Goal: Task Accomplishment & Management: Use online tool/utility

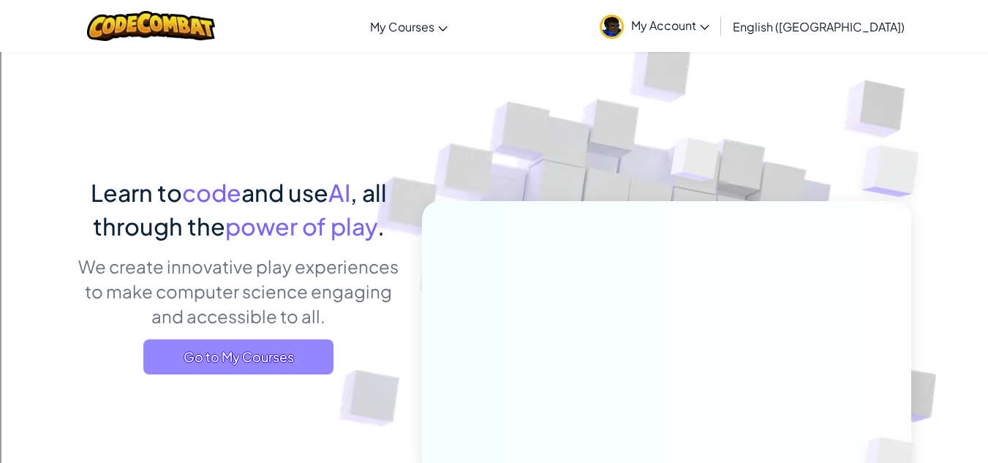
click at [224, 357] on span "Go to My Courses" at bounding box center [238, 356] width 190 height 35
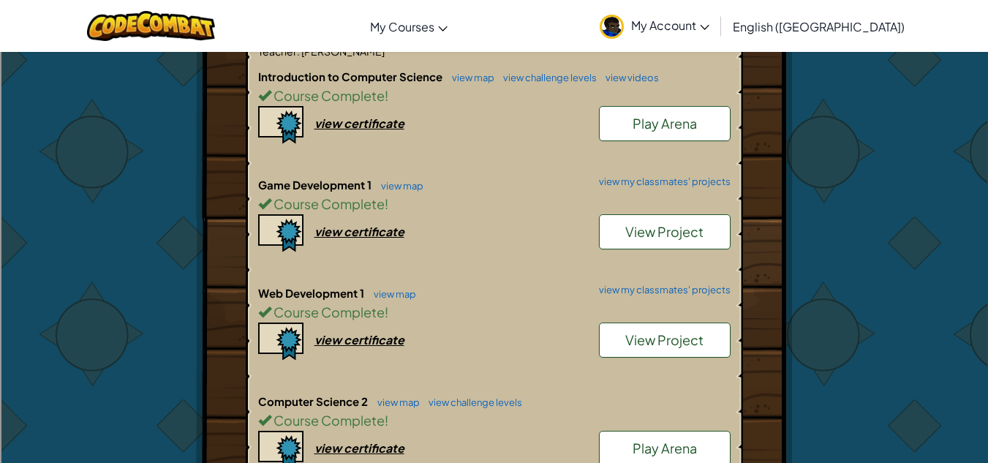
scroll to position [358, 0]
click at [645, 330] on span "View Project" at bounding box center [664, 338] width 78 height 17
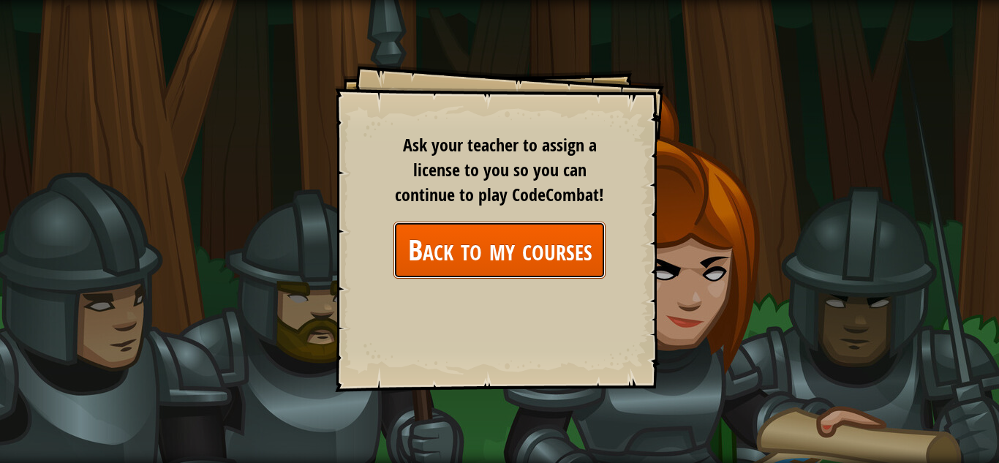
click at [502, 243] on link "Back to my courses" at bounding box center [499, 250] width 212 height 56
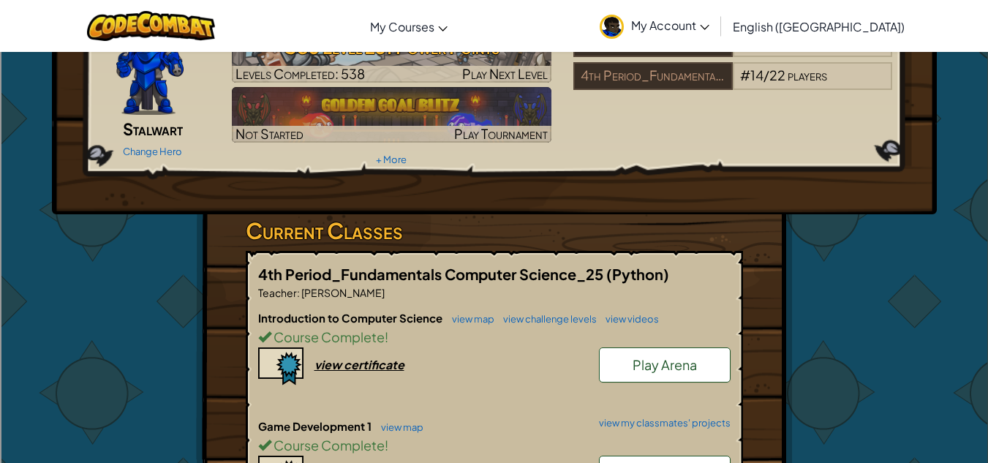
scroll to position [129, 0]
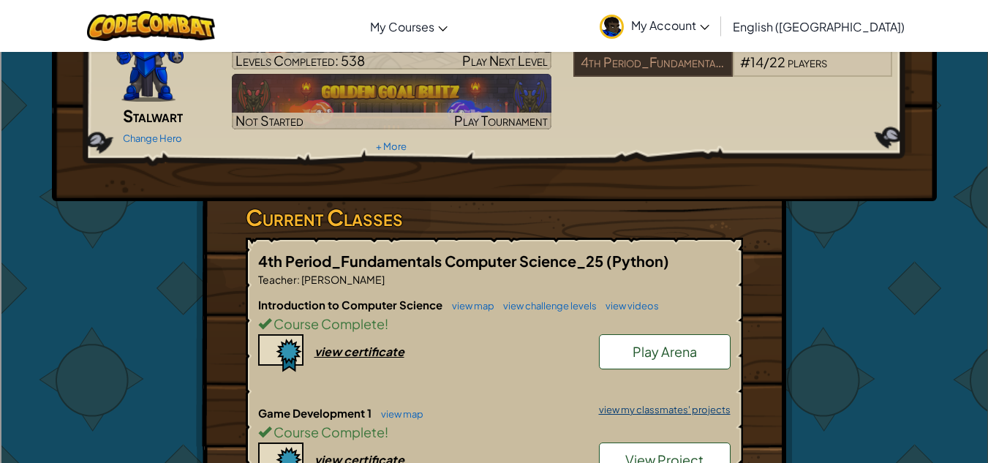
click at [659, 405] on link "view my classmates' projects" at bounding box center [660, 410] width 139 height 10
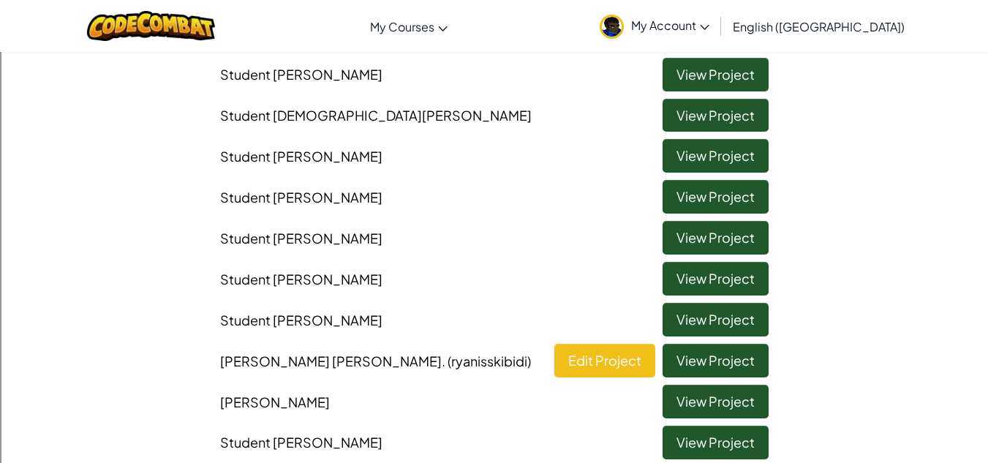
scroll to position [440, 0]
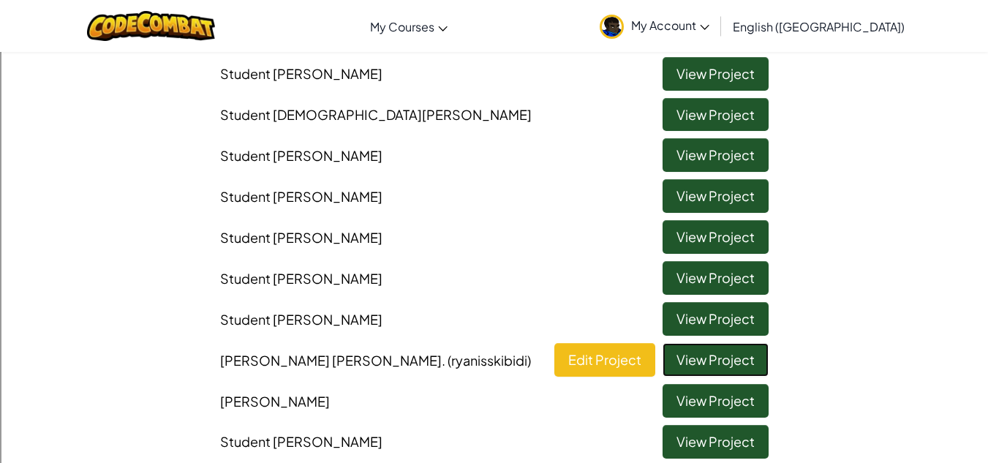
click at [689, 362] on link "View Project" at bounding box center [715, 360] width 106 height 34
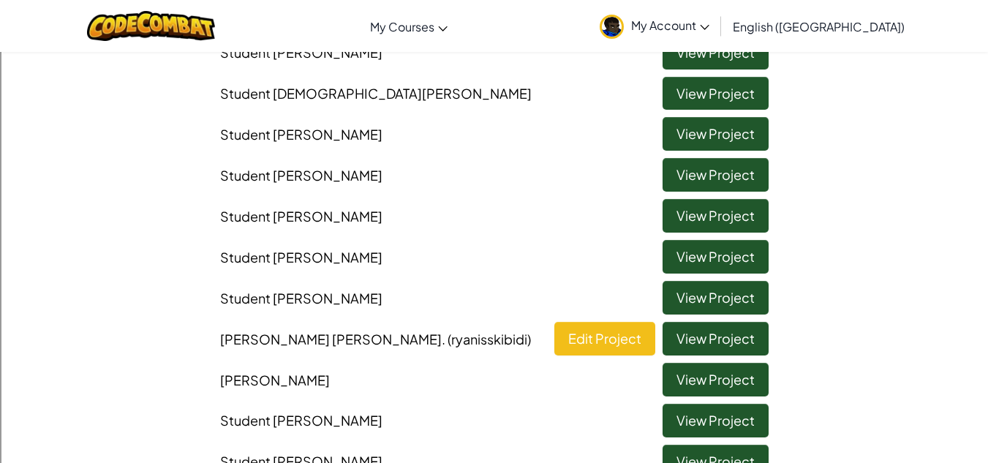
scroll to position [455, 0]
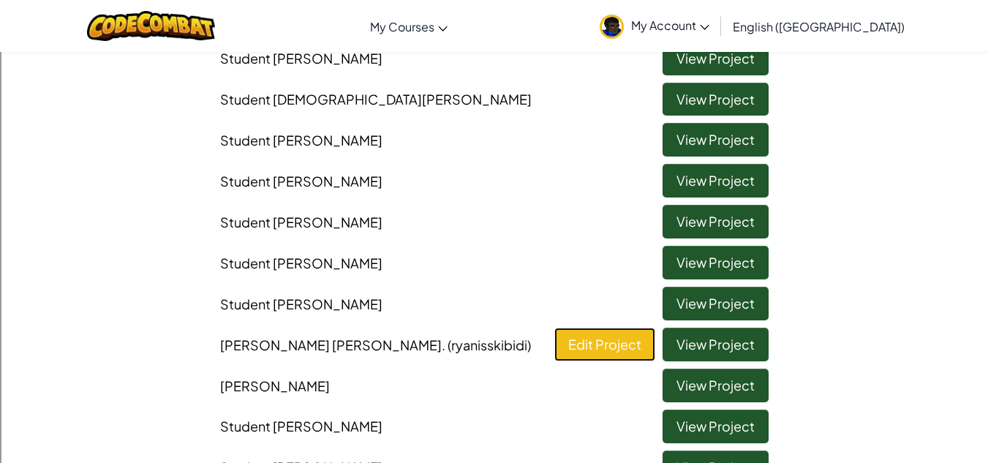
drag, startPoint x: 622, startPoint y: 348, endPoint x: 611, endPoint y: 345, distance: 11.3
click at [611, 345] on link "Edit Project" at bounding box center [604, 345] width 101 height 34
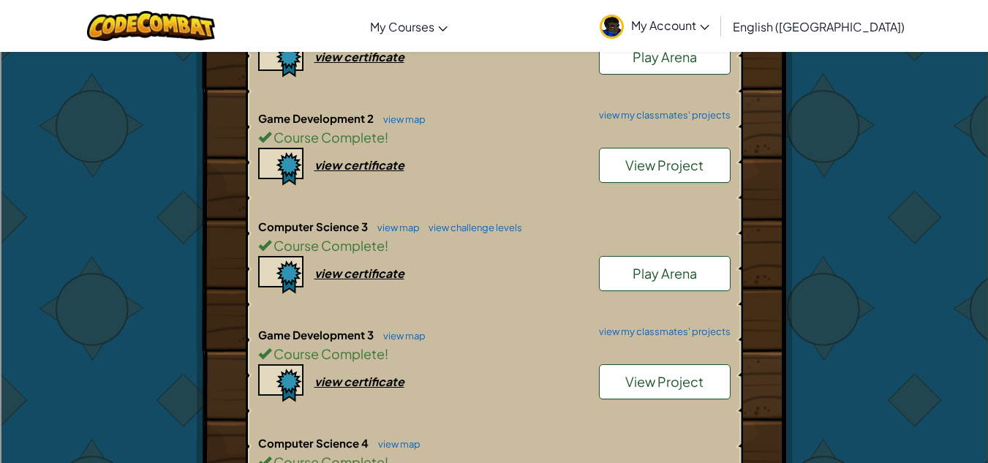
scroll to position [749, 0]
